Goal: Task Accomplishment & Management: Manage account settings

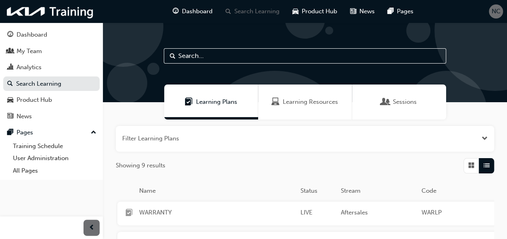
click at [196, 56] on input "text" at bounding box center [305, 55] width 282 height 15
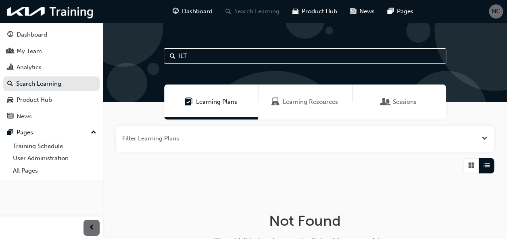
type input "ILT"
click at [311, 104] on span "Learning Resources" at bounding box center [309, 102] width 55 height 9
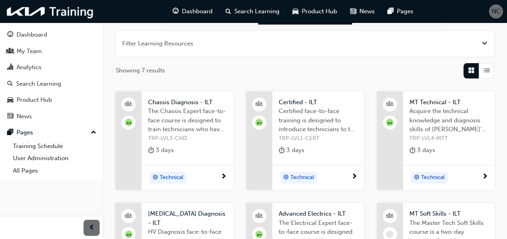
scroll to position [40, 0]
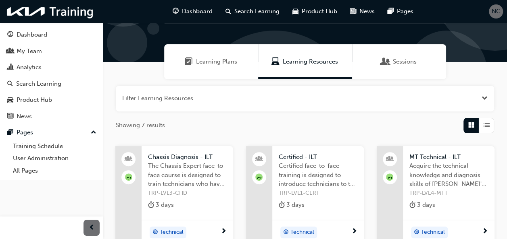
click at [487, 126] on span "List" at bounding box center [486, 125] width 6 height 9
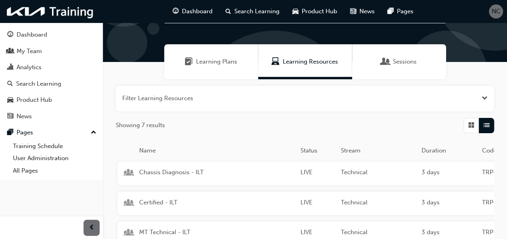
scroll to position [81, 0]
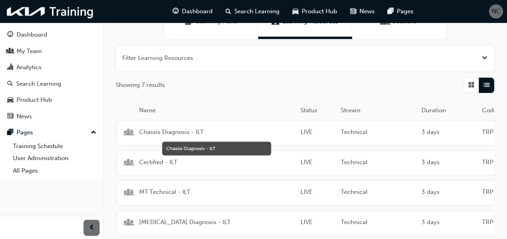
click at [162, 128] on span "Chassis Diagnosis - ILT" at bounding box center [216, 132] width 155 height 9
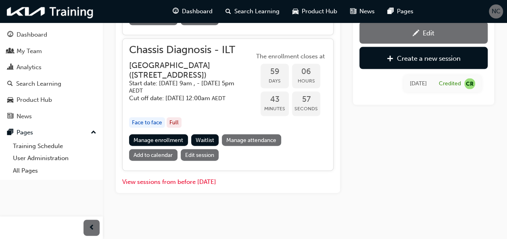
scroll to position [887, 0]
click at [174, 183] on button "View sessions from before [DATE]" at bounding box center [169, 182] width 94 height 9
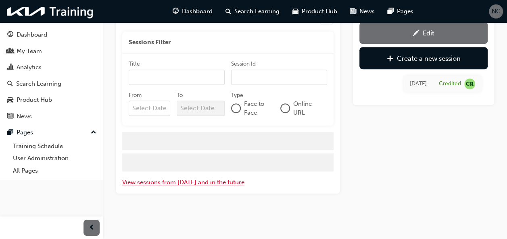
scroll to position [2282, 0]
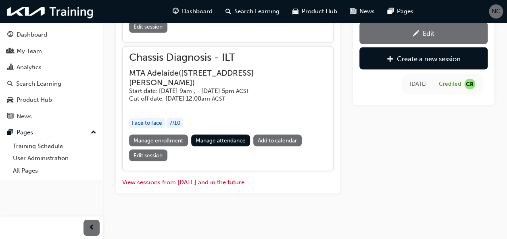
click at [154, 143] on link "Manage enrollment" at bounding box center [158, 141] width 59 height 12
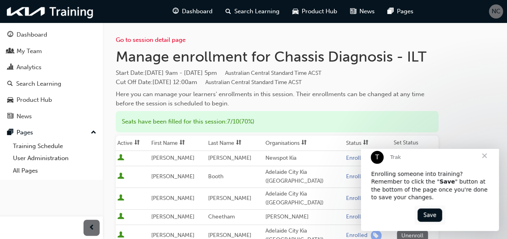
click at [485, 163] on span "Close" at bounding box center [483, 155] width 29 height 29
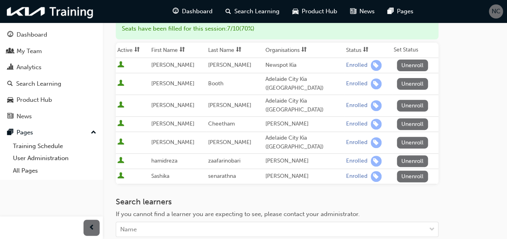
scroll to position [81, 0]
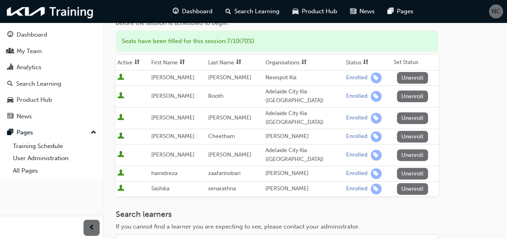
click at [404, 78] on button "Unenroll" at bounding box center [412, 78] width 31 height 12
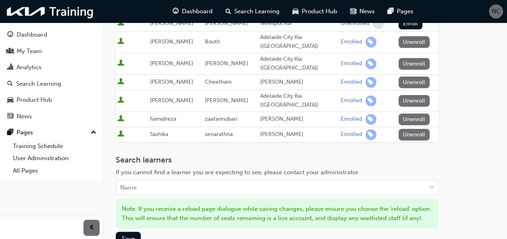
scroll to position [161, 0]
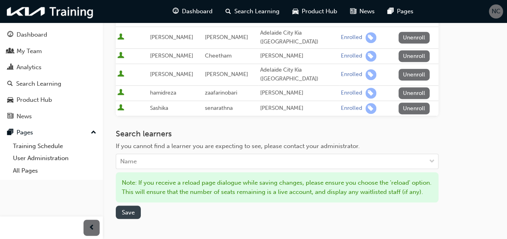
click at [124, 209] on span "Save" at bounding box center [128, 212] width 13 height 7
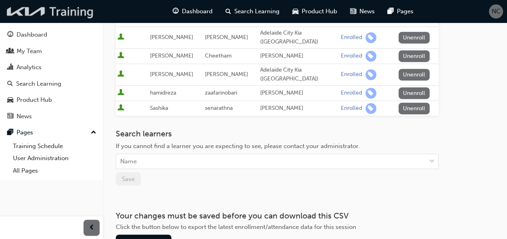
scroll to position [887, 0]
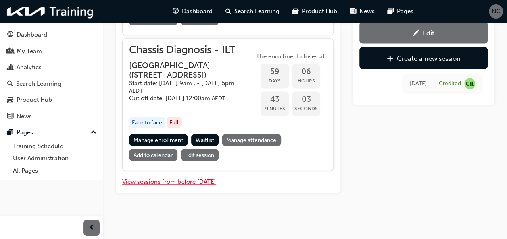
click at [196, 184] on button "View sessions from before [DATE]" at bounding box center [169, 182] width 94 height 9
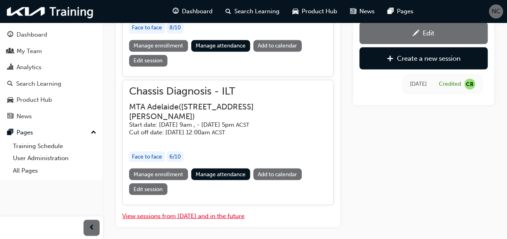
scroll to position [2282, 0]
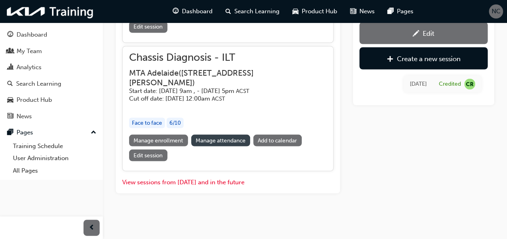
click at [227, 144] on link "Manage attendance" at bounding box center [220, 141] width 59 height 12
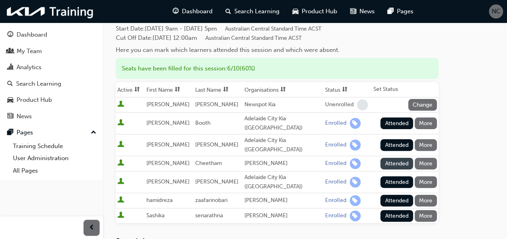
scroll to position [81, 0]
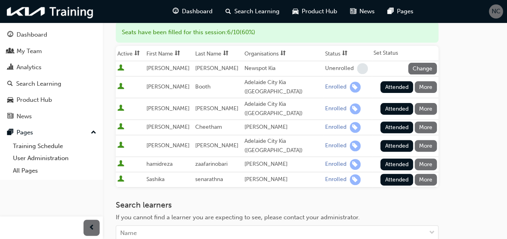
click at [397, 81] on button "Attended" at bounding box center [396, 87] width 33 height 12
click at [400, 103] on button "Attended" at bounding box center [396, 109] width 33 height 12
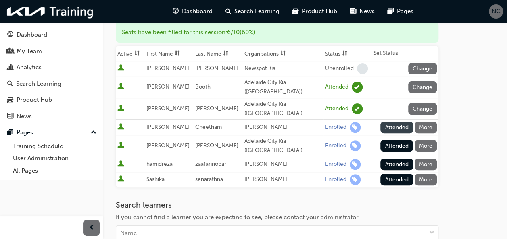
click at [401, 122] on button "Attended" at bounding box center [396, 128] width 33 height 12
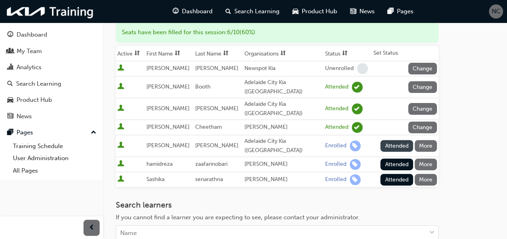
click at [404, 140] on button "Attended" at bounding box center [396, 146] width 33 height 12
click at [403, 159] on button "Attended" at bounding box center [396, 165] width 33 height 12
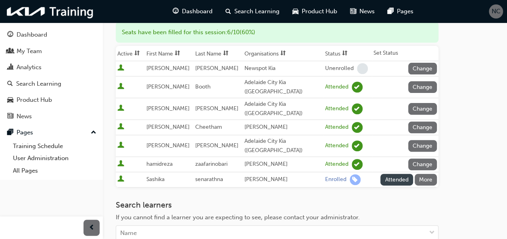
click at [403, 174] on button "Attended" at bounding box center [396, 180] width 33 height 12
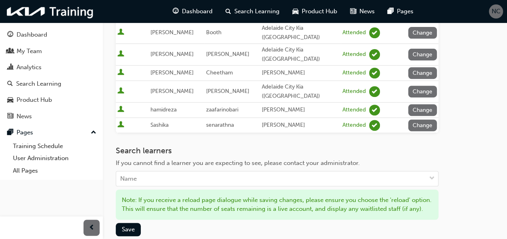
scroll to position [161, 0]
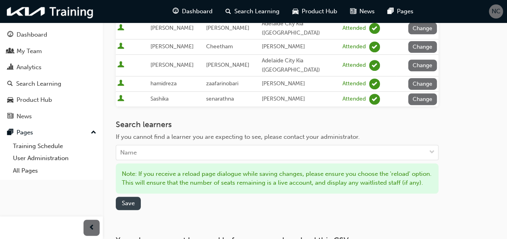
click at [136, 197] on button "Save" at bounding box center [128, 203] width 25 height 13
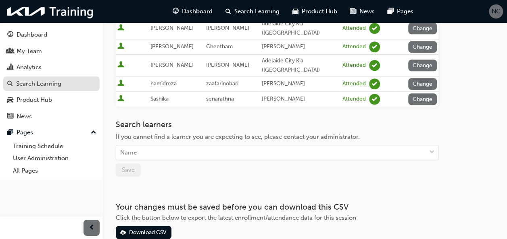
click at [28, 83] on div "Search Learning" at bounding box center [38, 83] width 45 height 9
